Goal: Complete application form: Complete application form

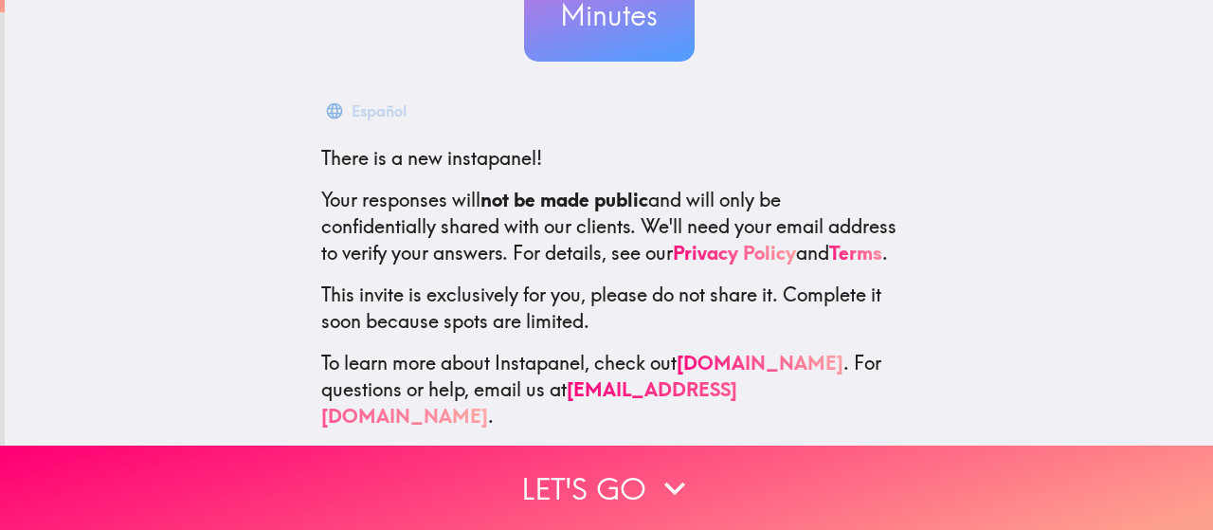
scroll to position [258, 0]
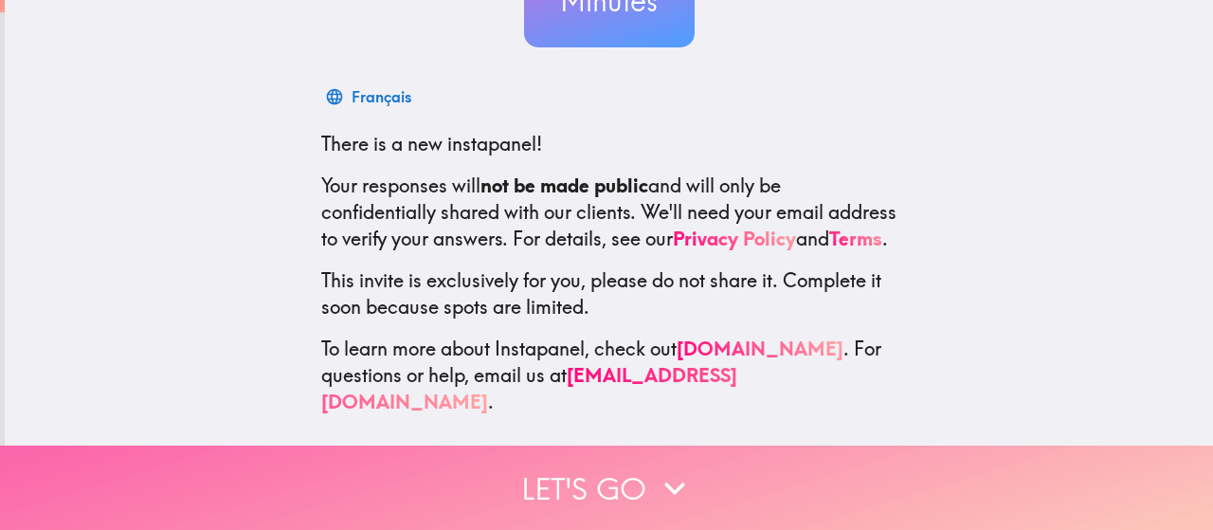
click at [739, 479] on button "Let's go" at bounding box center [606, 488] width 1213 height 84
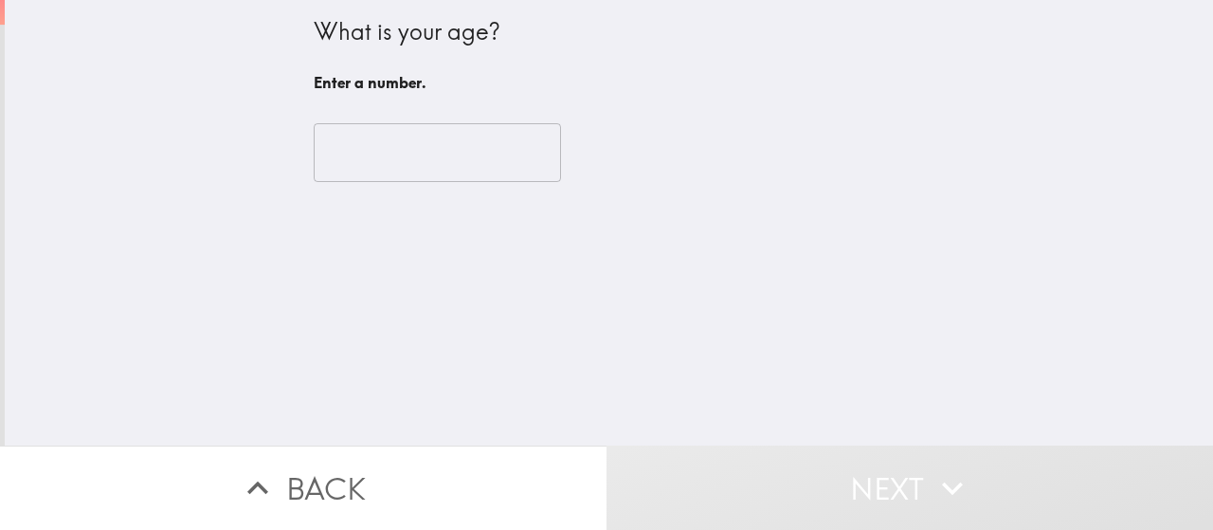
click at [480, 157] on input "number" at bounding box center [437, 152] width 247 height 59
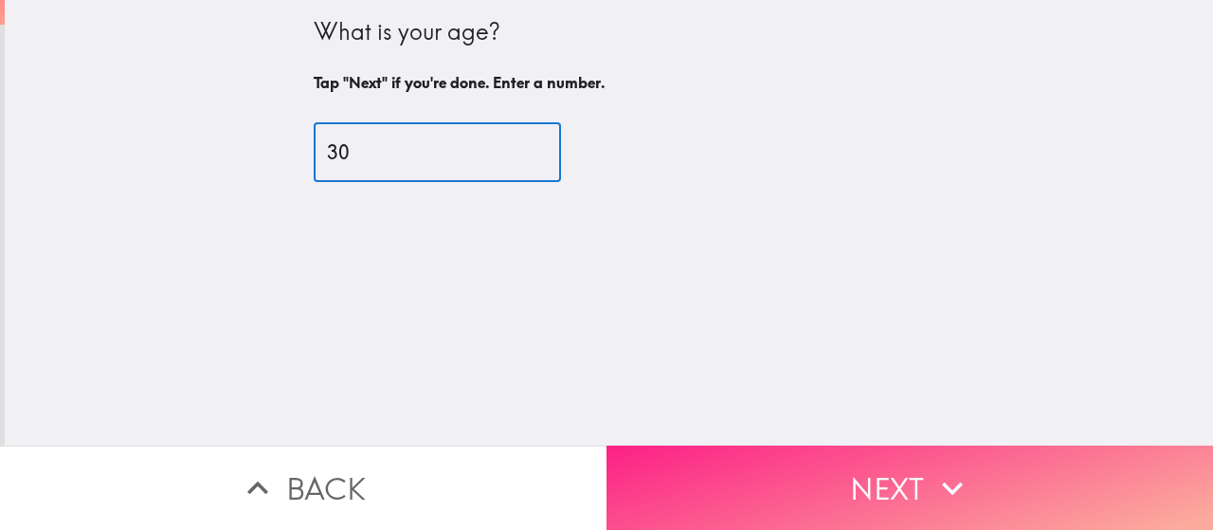
type input "30"
click at [810, 482] on button "Next" at bounding box center [910, 488] width 607 height 84
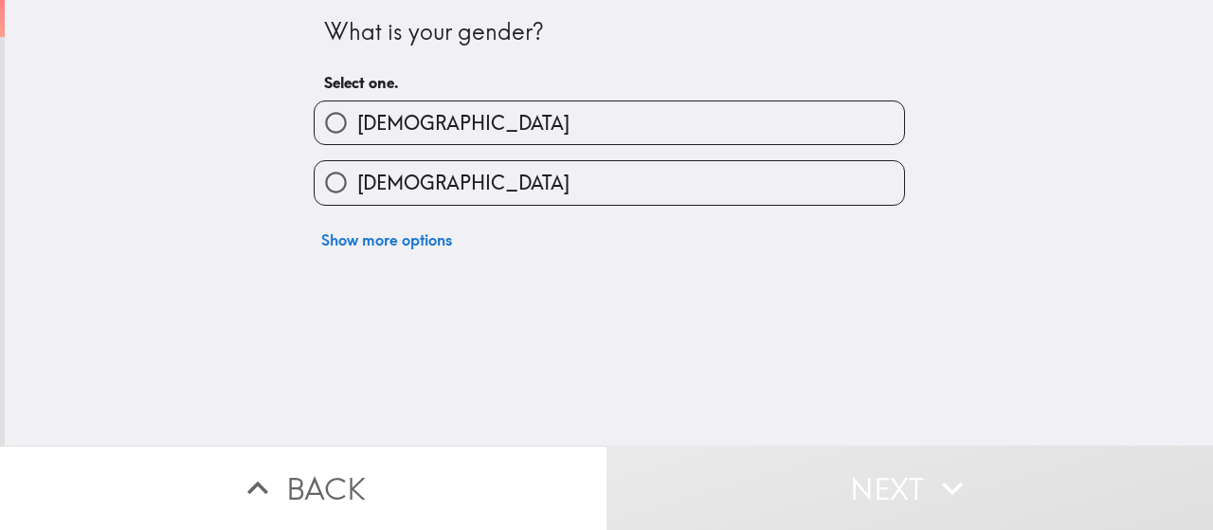
click at [748, 176] on label "[DEMOGRAPHIC_DATA]" at bounding box center [610, 182] width 590 height 43
click at [357, 176] on input "[DEMOGRAPHIC_DATA]" at bounding box center [336, 182] width 43 height 43
radio input "true"
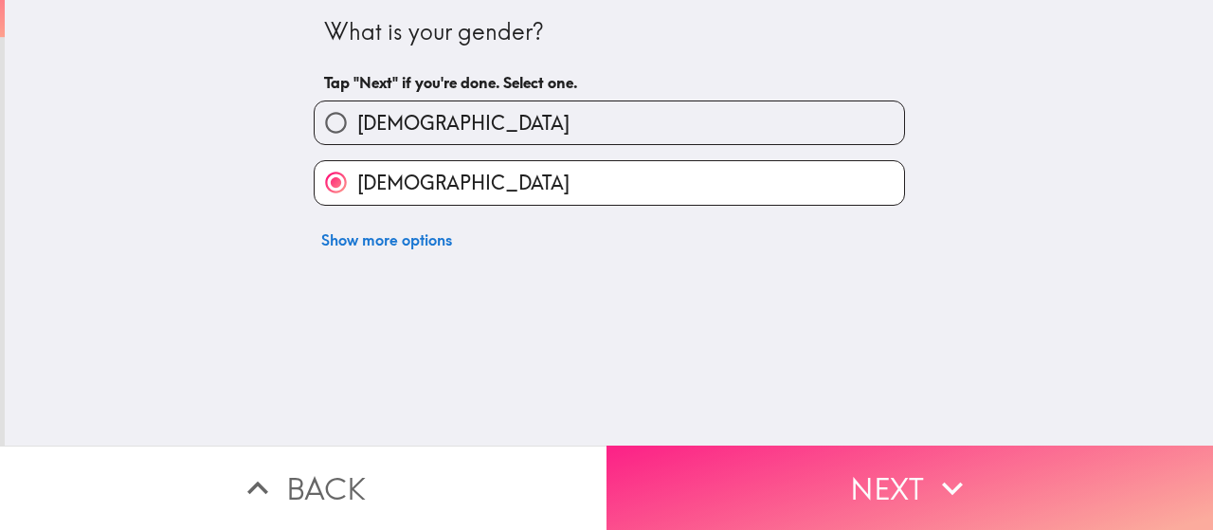
click at [893, 474] on button "Next" at bounding box center [910, 488] width 607 height 84
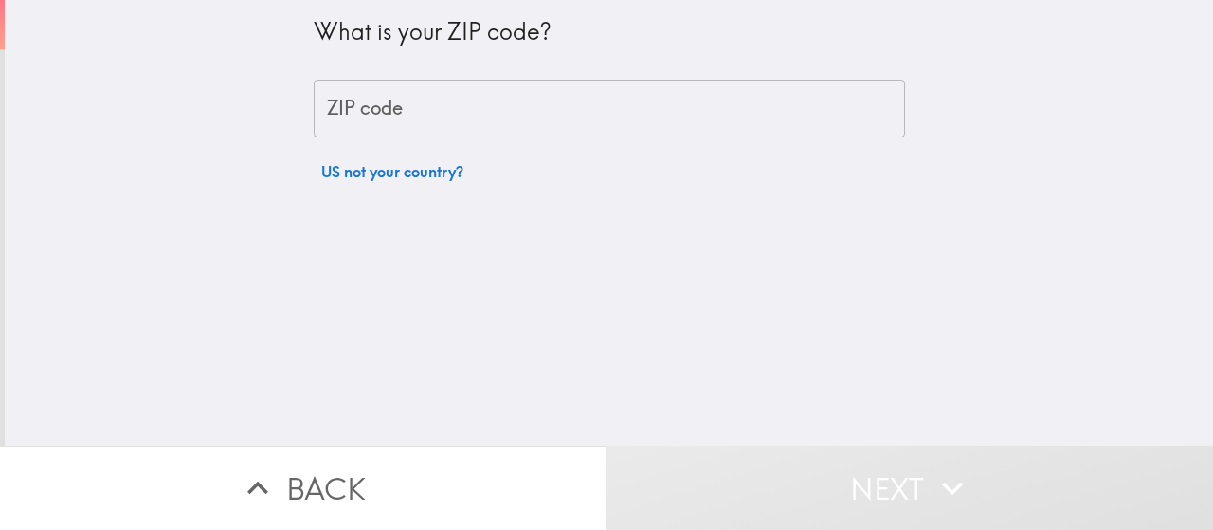
click at [808, 118] on input "ZIP code" at bounding box center [610, 109] width 592 height 59
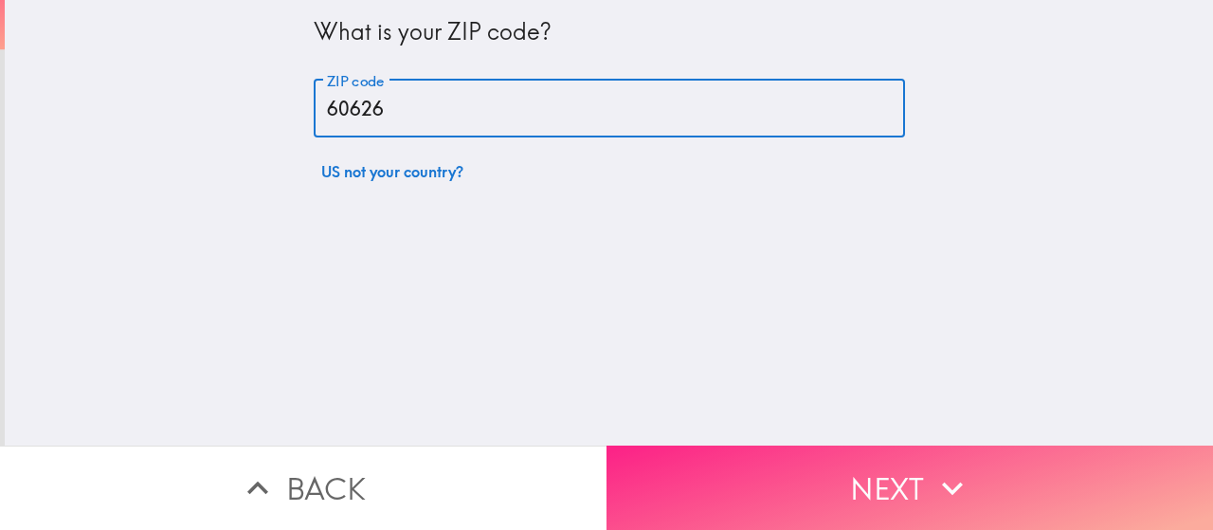
type input "60626"
click at [933, 479] on icon "button" at bounding box center [953, 488] width 42 height 42
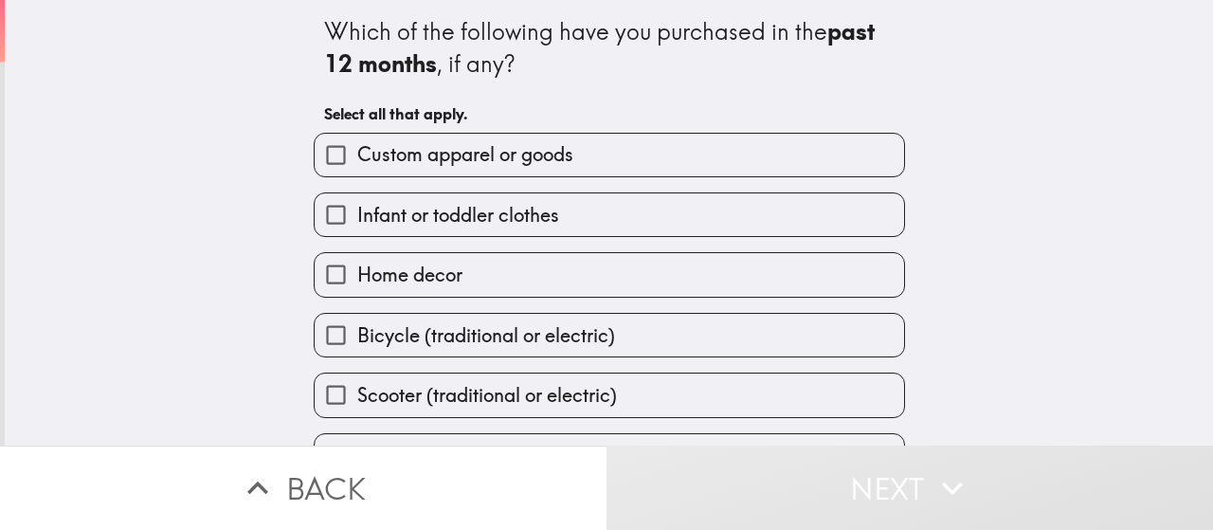
click at [837, 159] on label "Custom apparel or goods" at bounding box center [610, 155] width 590 height 43
click at [357, 159] on input "Custom apparel or goods" at bounding box center [336, 155] width 43 height 43
checkbox input "true"
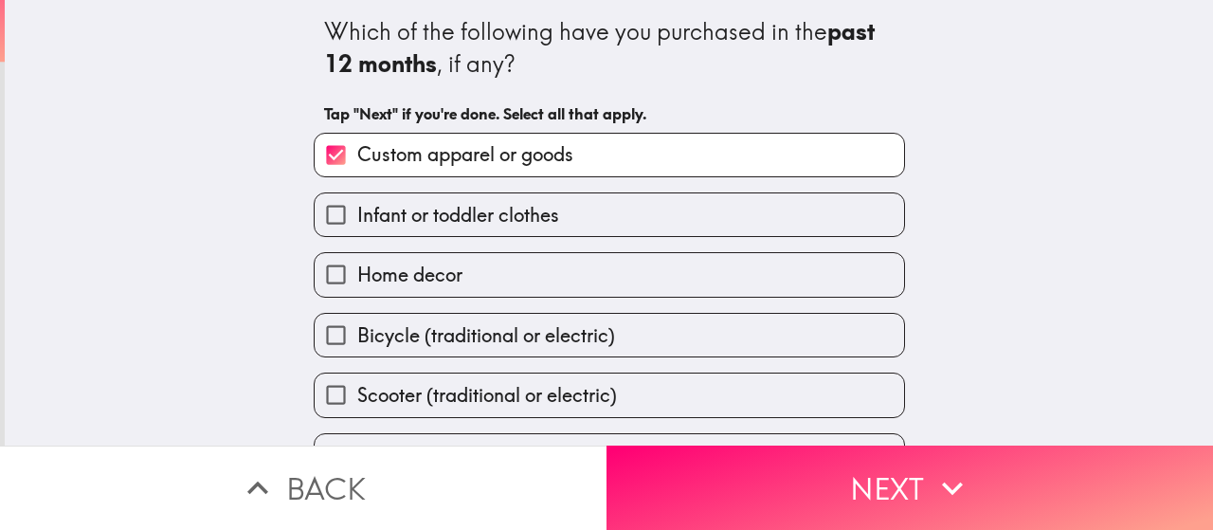
click at [786, 285] on label "Home decor" at bounding box center [610, 274] width 590 height 43
click at [357, 285] on input "Home decor" at bounding box center [336, 274] width 43 height 43
checkbox input "true"
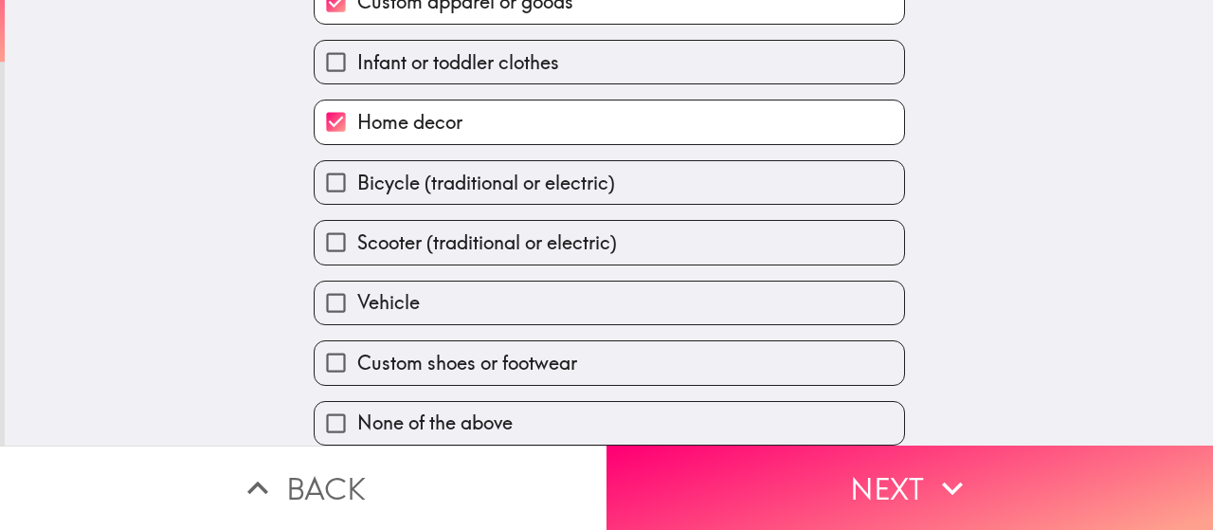
scroll to position [172, 0]
click at [838, 343] on label "Custom shoes or footwear" at bounding box center [610, 362] width 590 height 43
click at [357, 343] on input "Custom shoes or footwear" at bounding box center [336, 362] width 43 height 43
checkbox input "true"
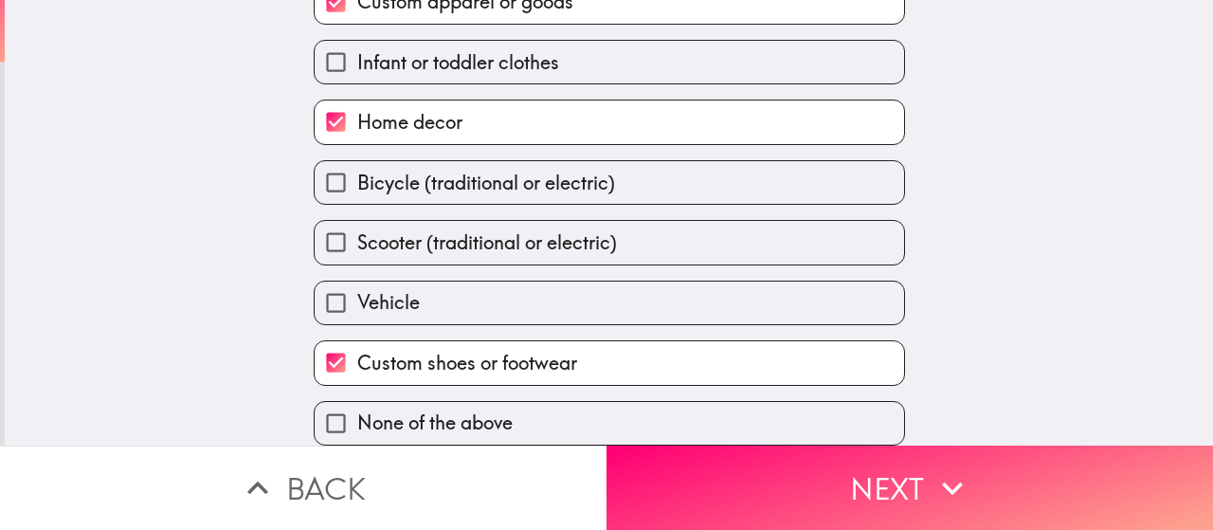
click at [842, 181] on label "Bicycle (traditional or electric)" at bounding box center [610, 182] width 590 height 43
click at [357, 181] on input "Bicycle (traditional or electric)" at bounding box center [336, 182] width 43 height 43
checkbox input "true"
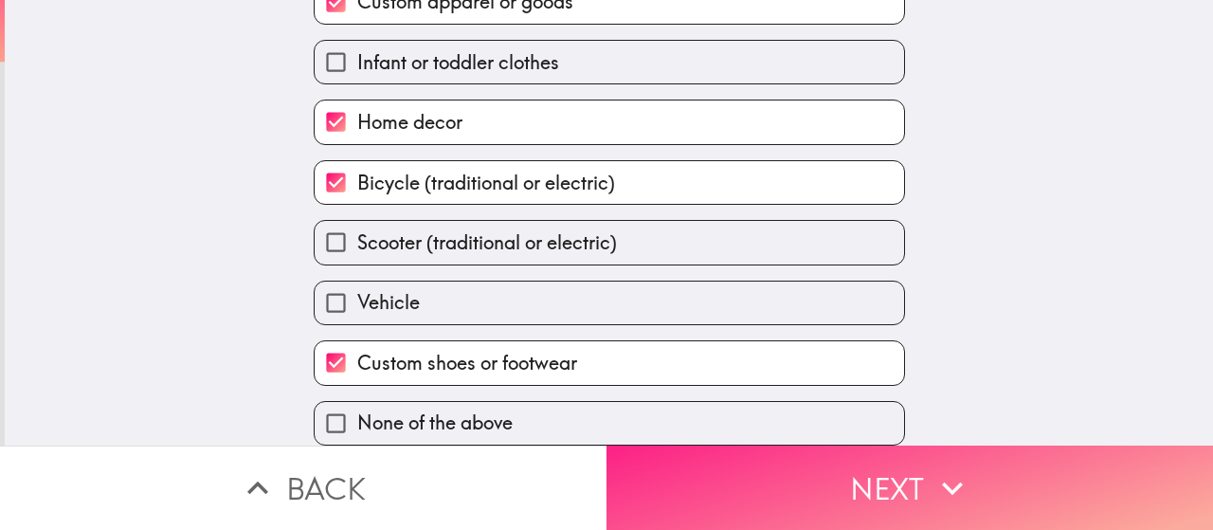
click at [908, 474] on button "Next" at bounding box center [910, 488] width 607 height 84
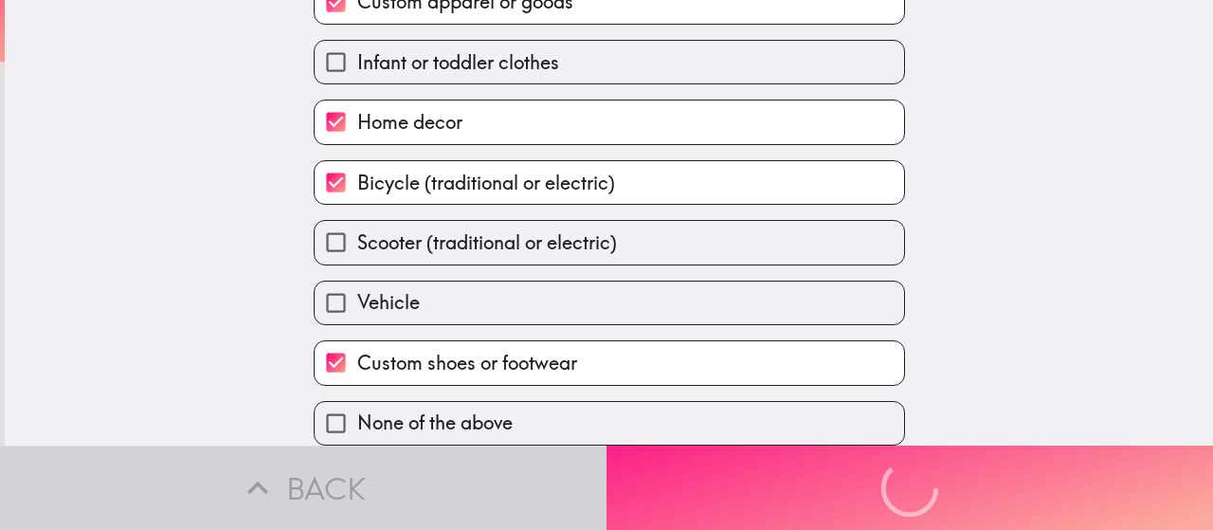
scroll to position [0, 0]
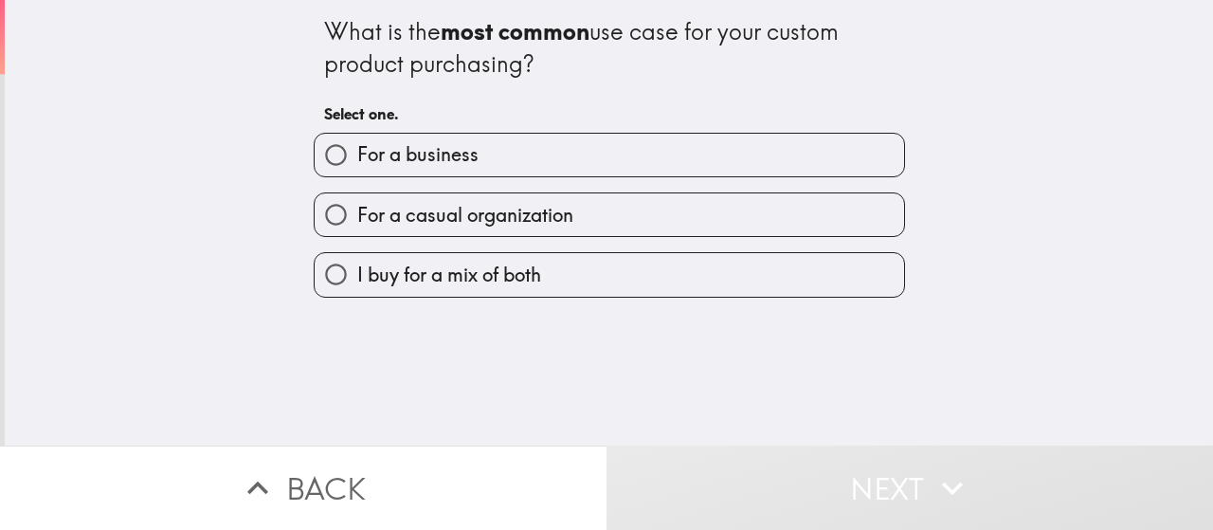
click at [802, 282] on label "I buy for a mix of both" at bounding box center [610, 274] width 590 height 43
click at [357, 282] on input "I buy for a mix of both" at bounding box center [336, 274] width 43 height 43
radio input "true"
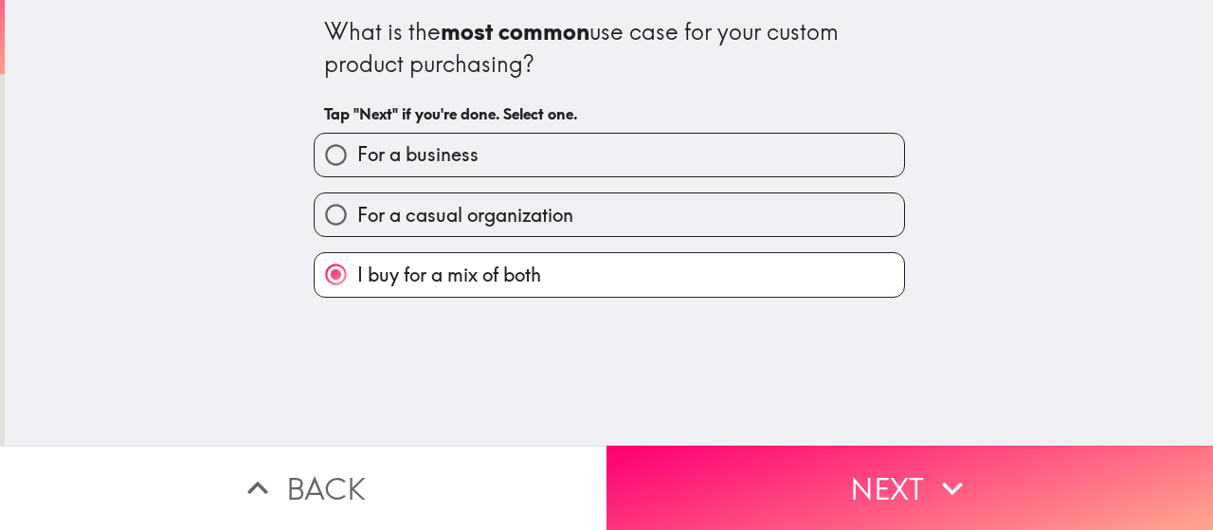
click at [883, 504] on button "Next" at bounding box center [910, 488] width 607 height 84
